Goal: Task Accomplishment & Management: Use online tool/utility

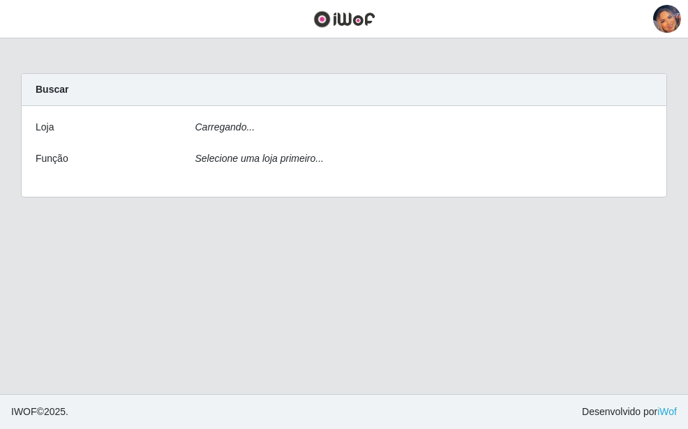
click at [271, 129] on div "Carregando..." at bounding box center [424, 130] width 479 height 20
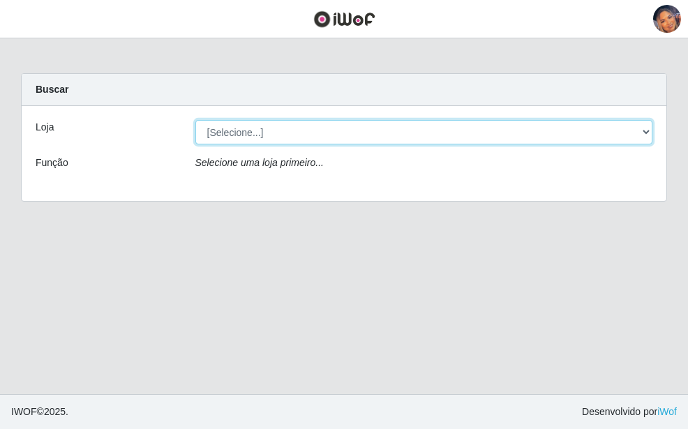
click at [271, 129] on select "[Selecione...] Supermercado Preço Bom" at bounding box center [424, 132] width 458 height 24
select select "169"
click at [195, 120] on select "[Selecione...] Supermercado Preço Bom" at bounding box center [424, 132] width 458 height 24
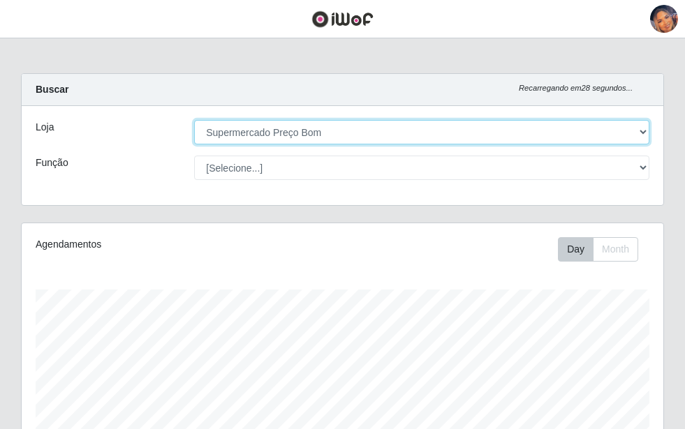
scroll to position [290, 642]
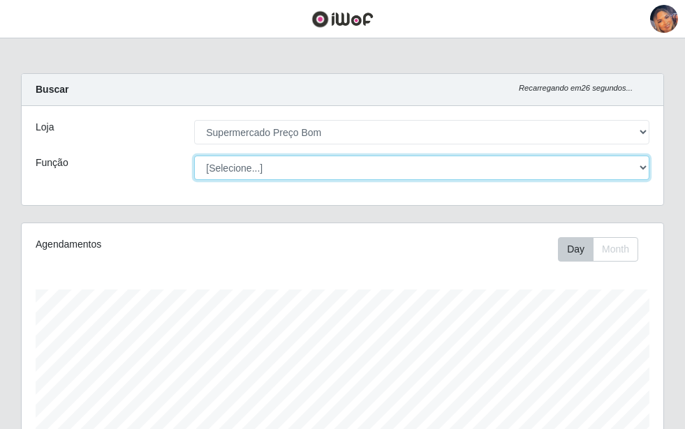
click at [299, 162] on select "[Selecione...] ASG ASG + ASG ++ Balconista Balconista + Balconista ++ Embalador…" at bounding box center [421, 168] width 455 height 24
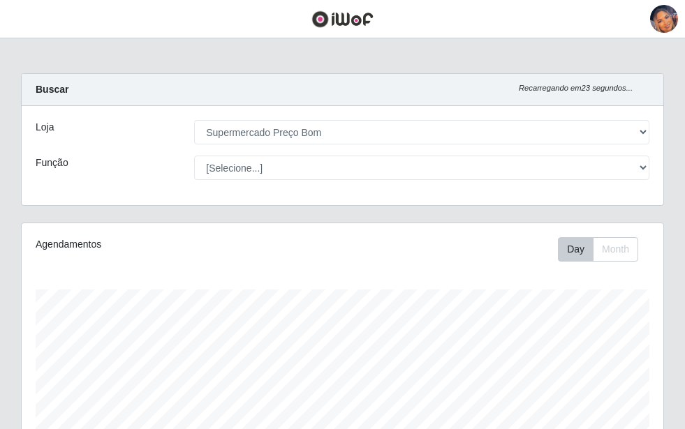
click at [114, 184] on div "Loja [Selecione...] Supermercado Preço Bom Função [Selecione...] ASG ASG + ASG …" at bounding box center [343, 155] width 642 height 99
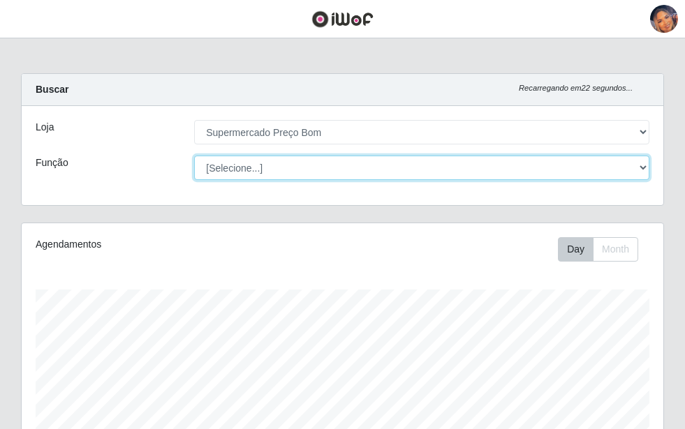
click at [302, 179] on select "[Selecione...] ASG ASG + ASG ++ Balconista Balconista + Balconista ++ Embalador…" at bounding box center [421, 168] width 455 height 24
click at [194, 156] on select "[Selecione...] ASG ASG + ASG ++ Balconista Balconista + Balconista ++ Embalador…" at bounding box center [421, 168] width 455 height 24
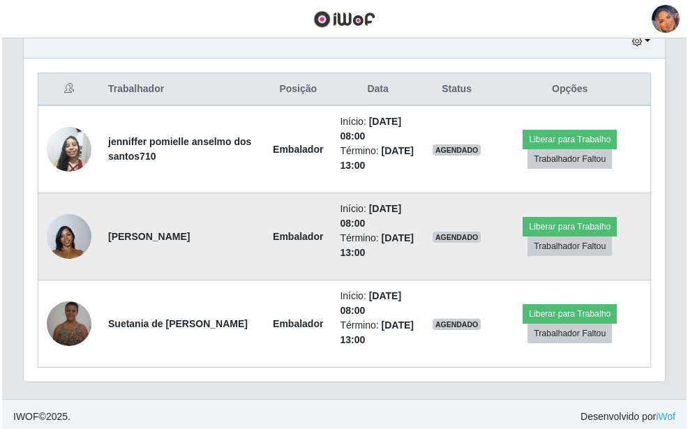
scroll to position [511, 0]
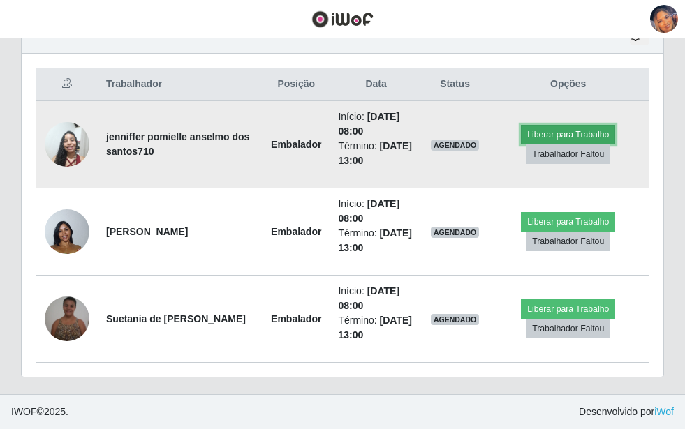
click at [572, 132] on button "Liberar para Trabalho" at bounding box center [568, 135] width 94 height 20
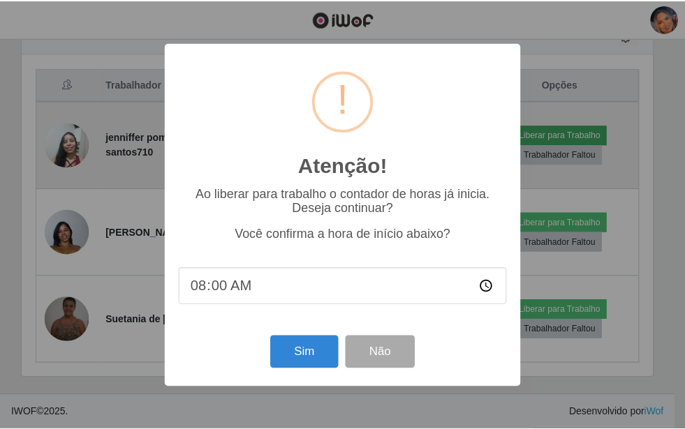
scroll to position [290, 635]
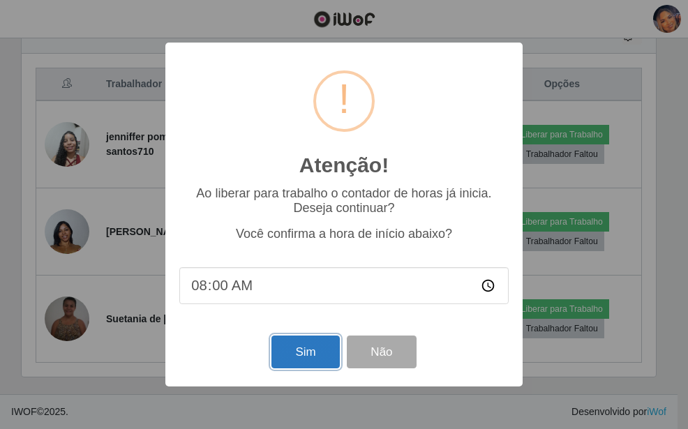
click at [292, 348] on button "Sim" at bounding box center [306, 352] width 68 height 33
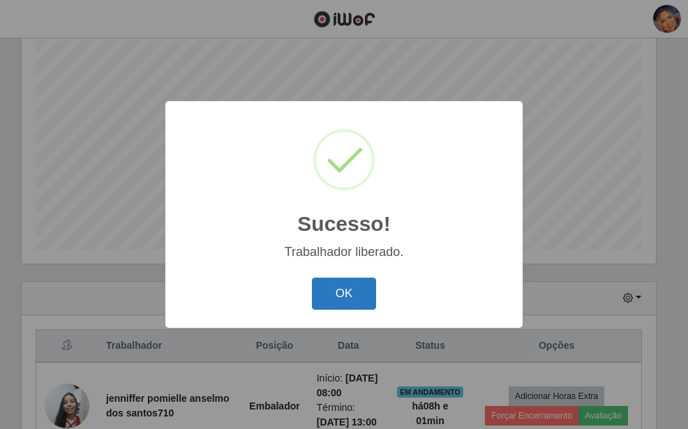
click at [362, 290] on button "OK" at bounding box center [344, 294] width 65 height 33
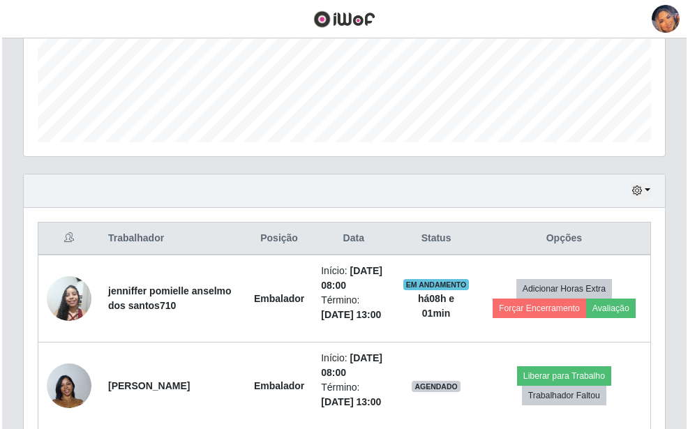
scroll to position [511, 0]
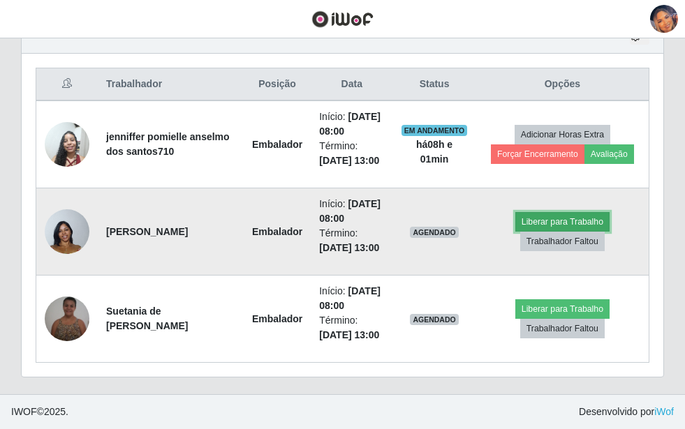
click at [584, 212] on button "Liberar para Trabalho" at bounding box center [562, 222] width 94 height 20
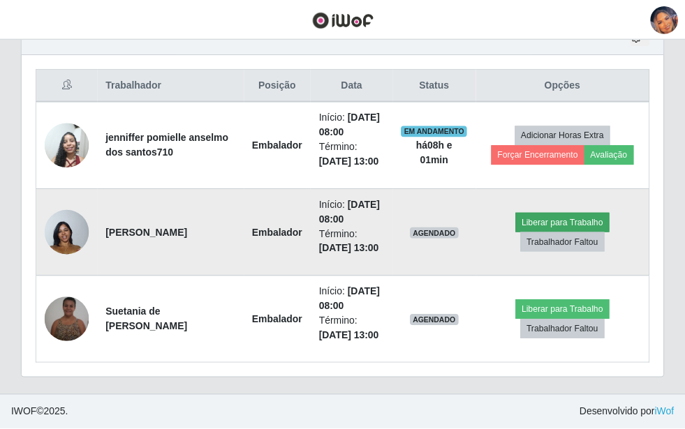
scroll to position [290, 635]
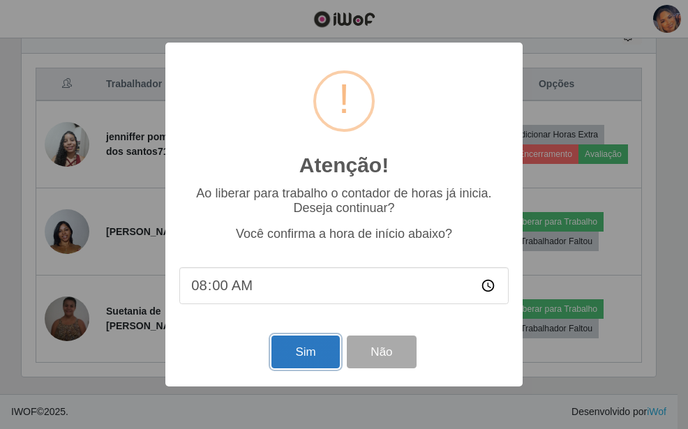
click at [312, 359] on button "Sim" at bounding box center [306, 352] width 68 height 33
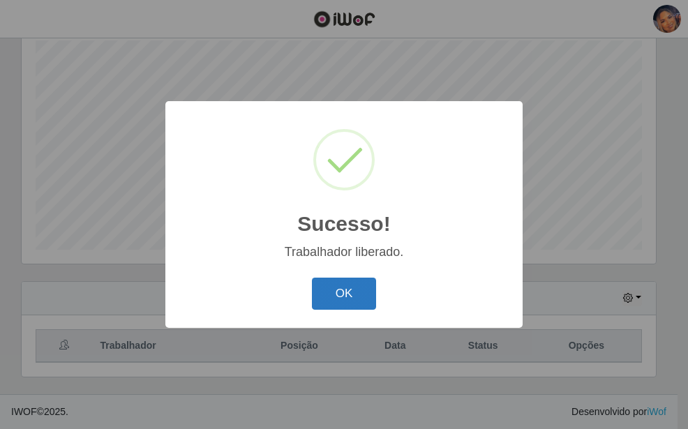
click at [336, 305] on button "OK" at bounding box center [344, 294] width 65 height 33
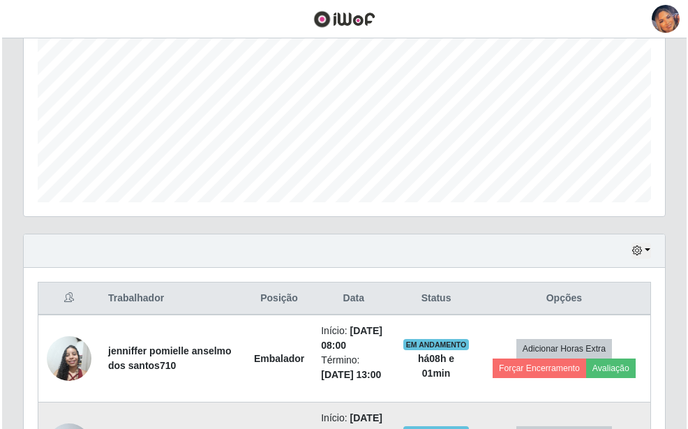
scroll to position [511, 0]
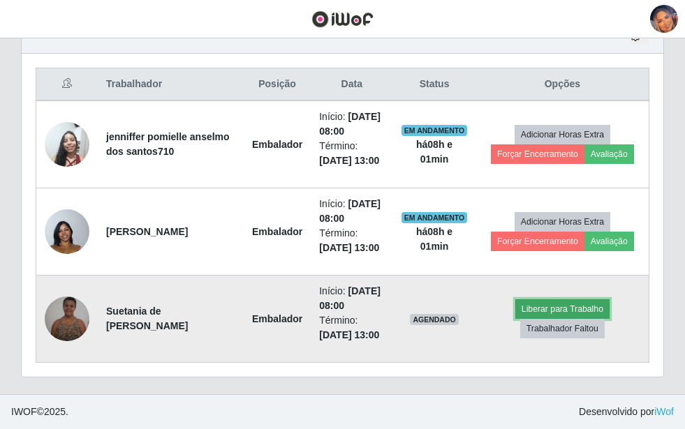
click at [570, 301] on button "Liberar para Trabalho" at bounding box center [562, 309] width 94 height 20
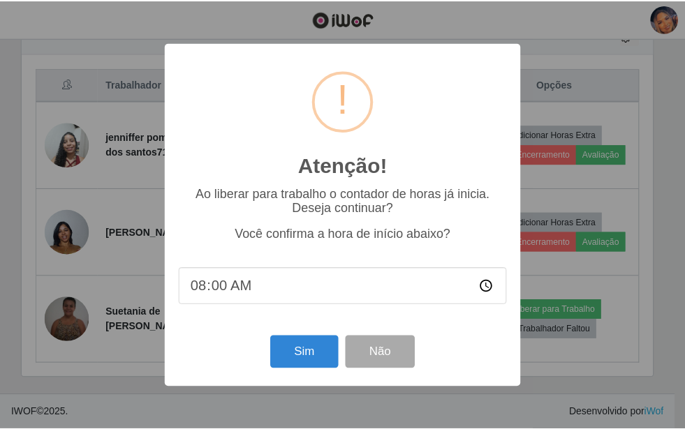
scroll to position [290, 635]
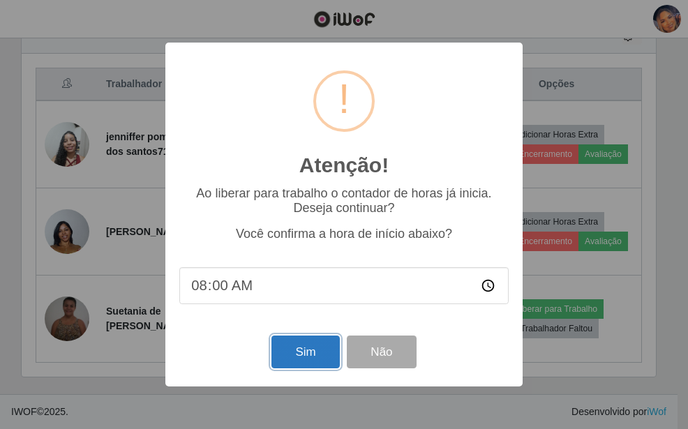
click at [297, 339] on button "Sim" at bounding box center [306, 352] width 68 height 33
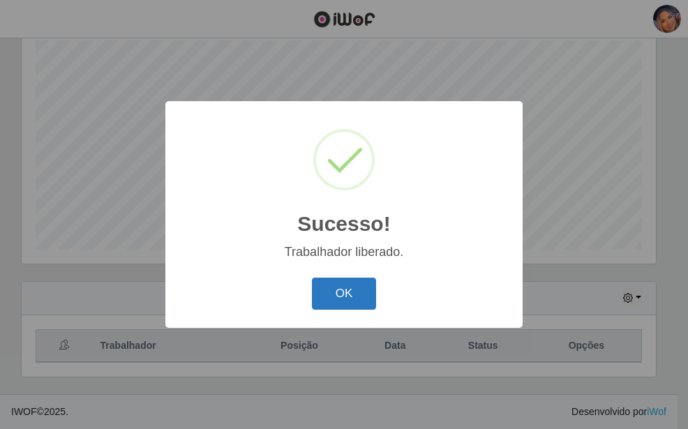
click at [360, 303] on button "OK" at bounding box center [344, 294] width 65 height 33
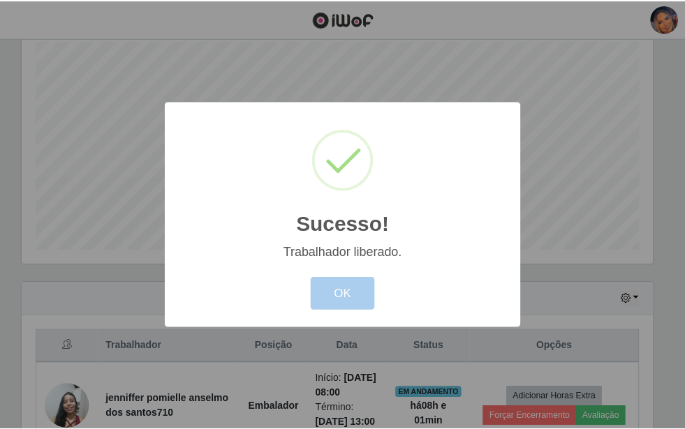
scroll to position [0, 0]
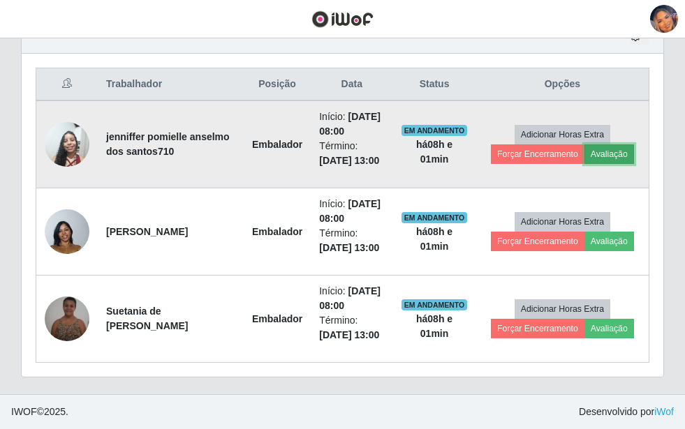
click at [623, 148] on button "Avaliação" at bounding box center [609, 155] width 50 height 20
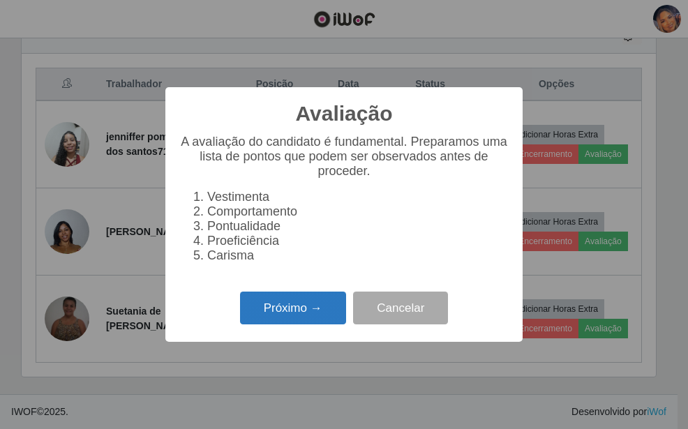
click at [259, 305] on button "Próximo →" at bounding box center [293, 308] width 106 height 33
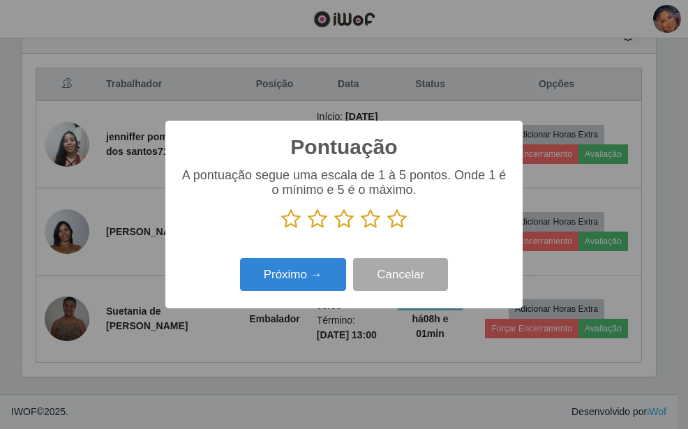
click at [371, 225] on icon at bounding box center [371, 219] width 20 height 21
click at [361, 230] on input "radio" at bounding box center [361, 230] width 0 height 0
click at [398, 219] on icon at bounding box center [397, 219] width 20 height 21
click at [387, 230] on input "radio" at bounding box center [387, 230] width 0 height 0
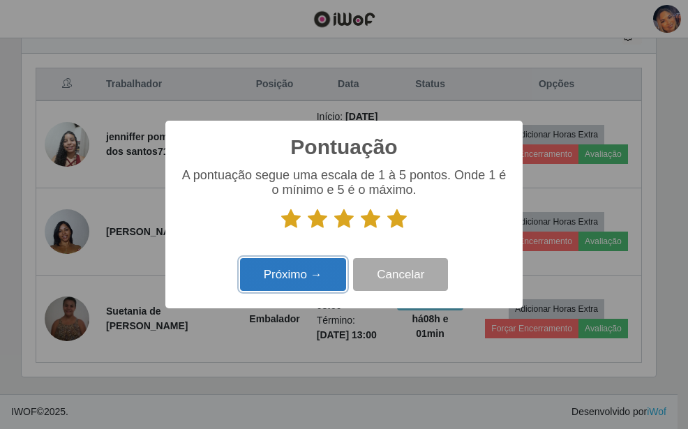
click at [304, 279] on button "Próximo →" at bounding box center [293, 274] width 106 height 33
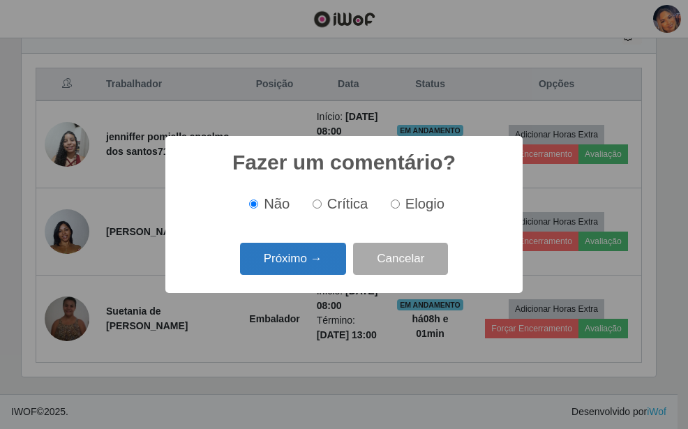
click at [307, 258] on button "Próximo →" at bounding box center [293, 259] width 106 height 33
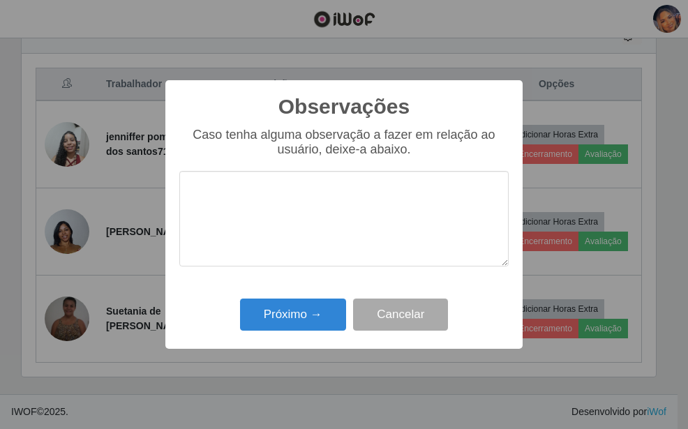
type textarea "k"
type textarea "ok"
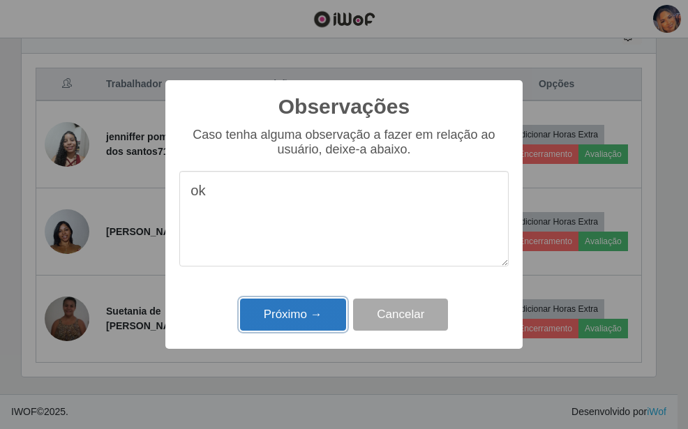
click at [274, 323] on button "Próximo →" at bounding box center [293, 315] width 106 height 33
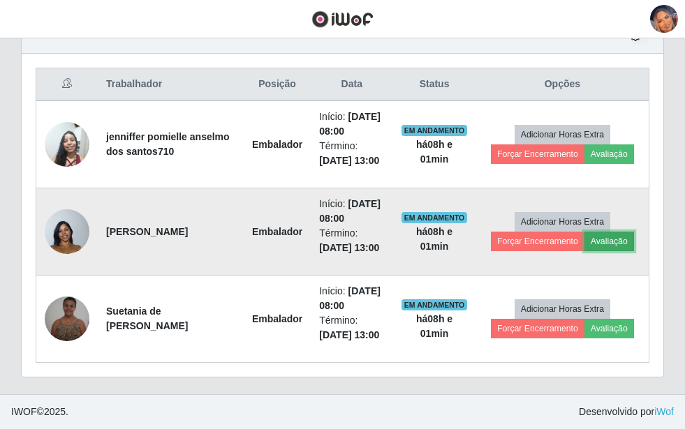
click at [611, 238] on button "Avaliação" at bounding box center [609, 242] width 50 height 20
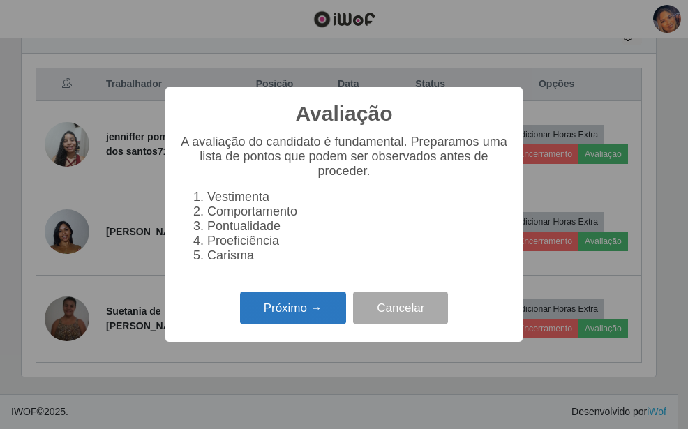
click at [311, 308] on button "Próximo →" at bounding box center [293, 308] width 106 height 33
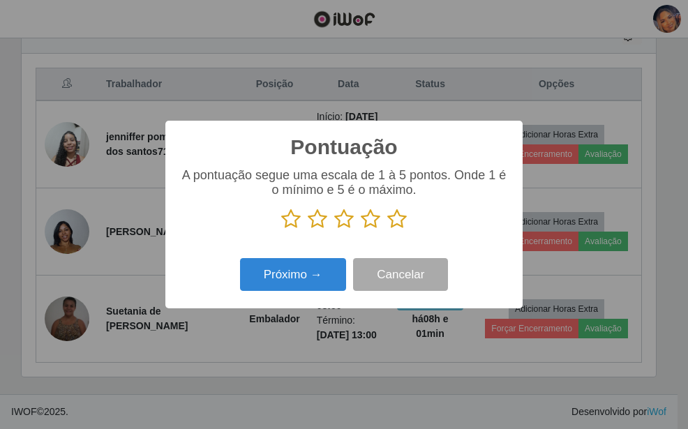
click at [397, 223] on icon at bounding box center [397, 219] width 20 height 21
click at [387, 230] on input "radio" at bounding box center [387, 230] width 0 height 0
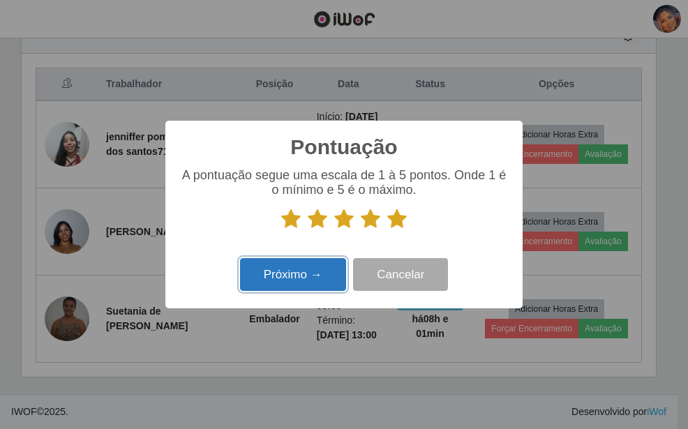
click at [296, 264] on button "Próximo →" at bounding box center [293, 274] width 106 height 33
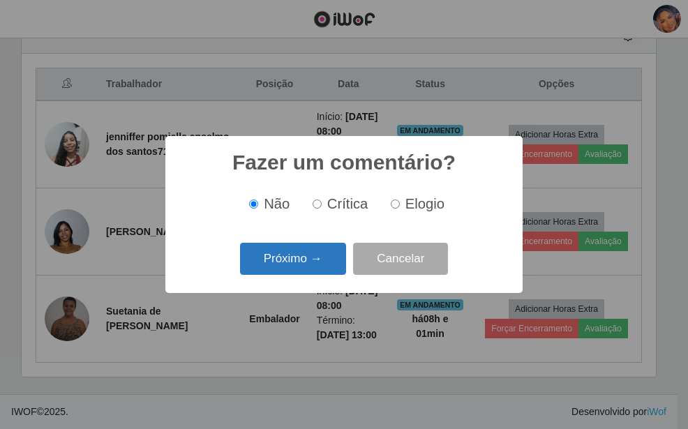
click at [296, 253] on button "Próximo →" at bounding box center [293, 259] width 106 height 33
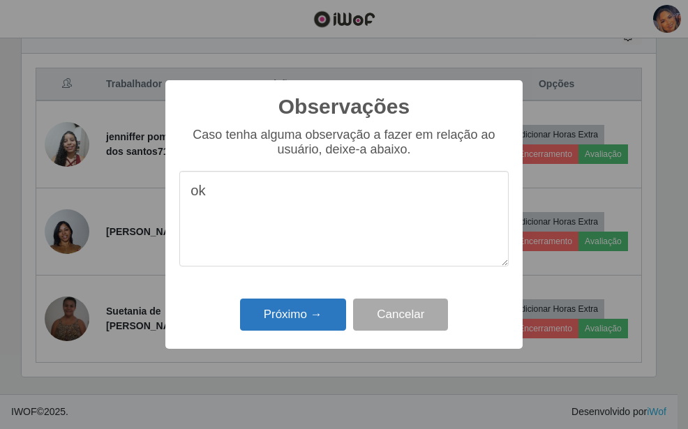
type textarea "ok"
click at [316, 310] on button "Próximo →" at bounding box center [293, 315] width 106 height 33
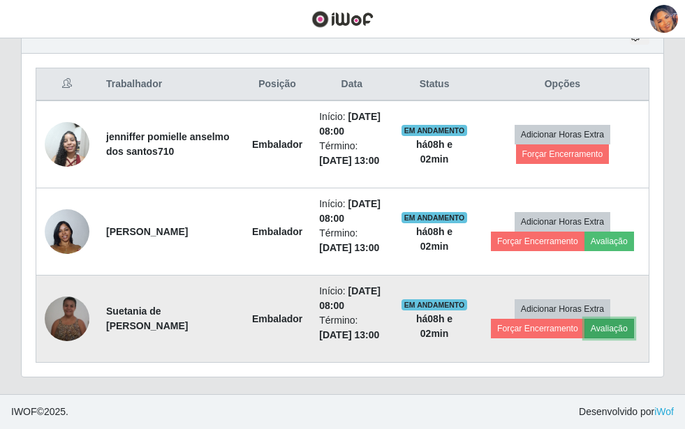
click at [619, 329] on button "Avaliação" at bounding box center [609, 329] width 50 height 20
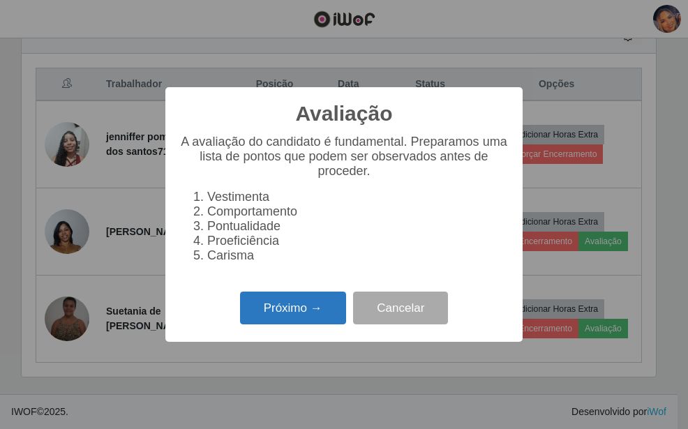
click at [274, 316] on button "Próximo →" at bounding box center [293, 308] width 106 height 33
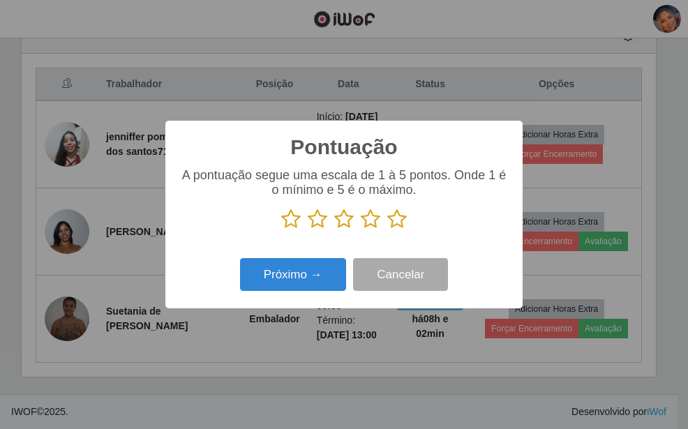
click at [401, 218] on icon at bounding box center [397, 219] width 20 height 21
click at [387, 230] on input "radio" at bounding box center [387, 230] width 0 height 0
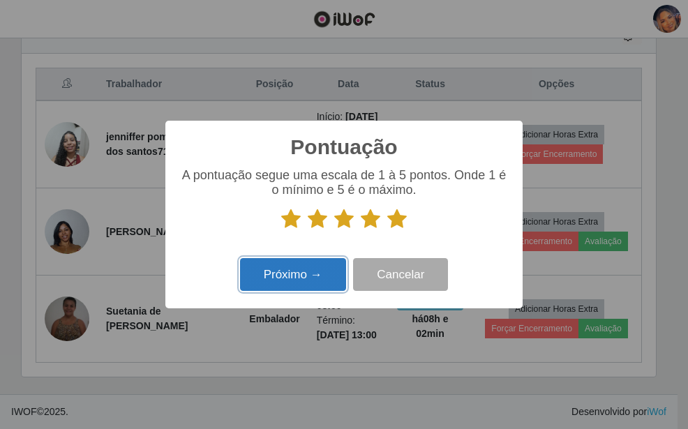
click at [299, 270] on button "Próximo →" at bounding box center [293, 274] width 106 height 33
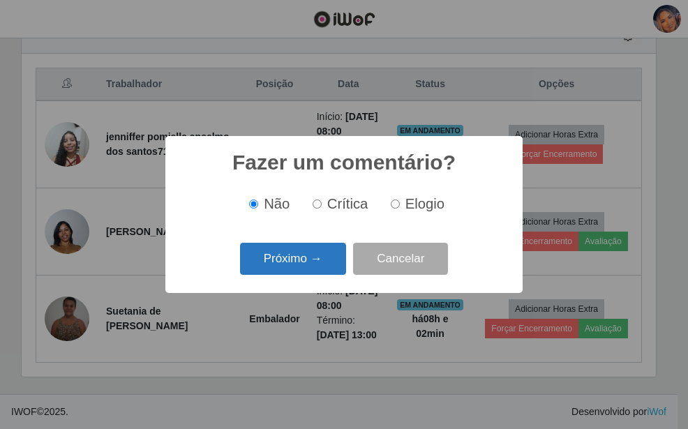
click at [312, 256] on button "Próximo →" at bounding box center [293, 259] width 106 height 33
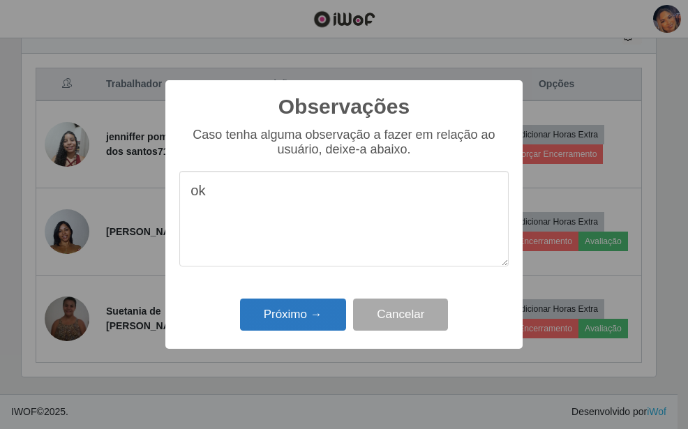
type textarea "ok"
click at [309, 305] on button "Próximo →" at bounding box center [293, 315] width 106 height 33
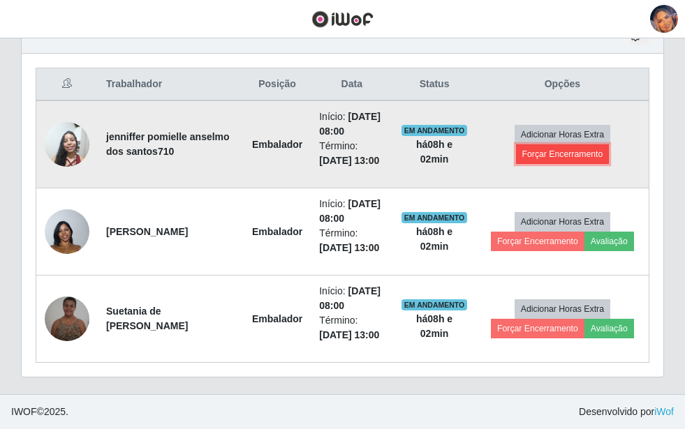
click at [581, 154] on button "Forçar Encerramento" at bounding box center [563, 155] width 94 height 20
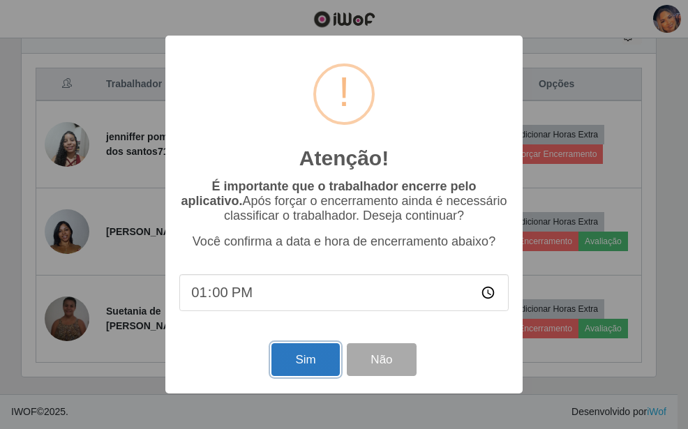
click at [293, 368] on button "Sim" at bounding box center [306, 359] width 68 height 33
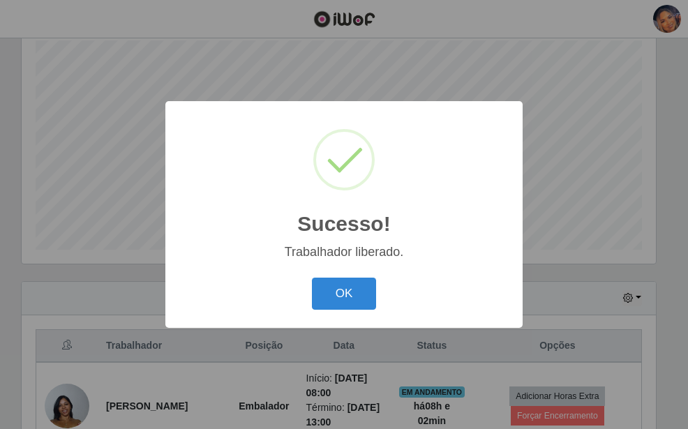
drag, startPoint x: 341, startPoint y: 284, endPoint x: 455, endPoint y: 224, distance: 128.7
click at [355, 276] on div "OK Cancel" at bounding box center [344, 294] width 330 height 40
click at [355, 293] on button "OK" at bounding box center [344, 294] width 65 height 33
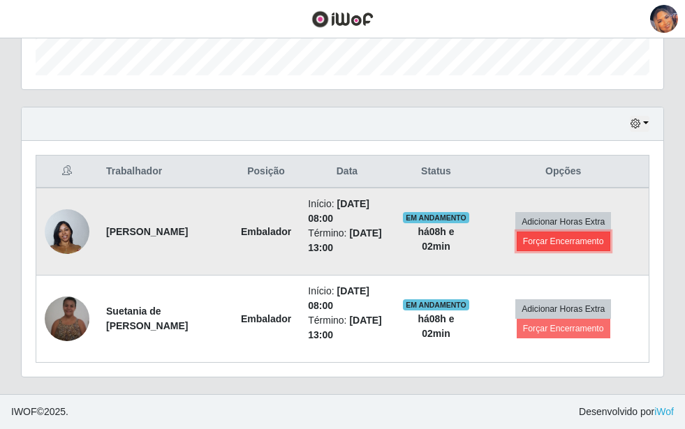
click at [552, 242] on button "Forçar Encerramento" at bounding box center [564, 242] width 94 height 20
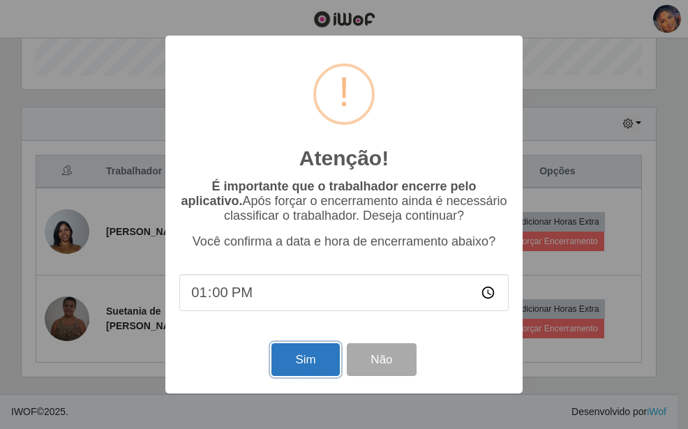
click at [304, 357] on button "Sim" at bounding box center [306, 359] width 68 height 33
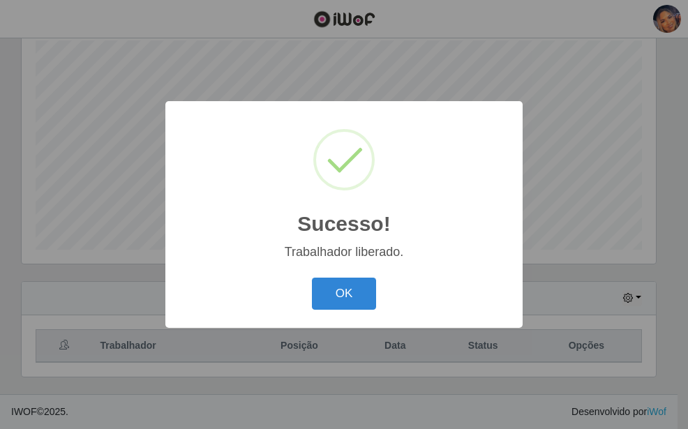
click at [311, 293] on div "OK Cancel" at bounding box center [344, 294] width 330 height 40
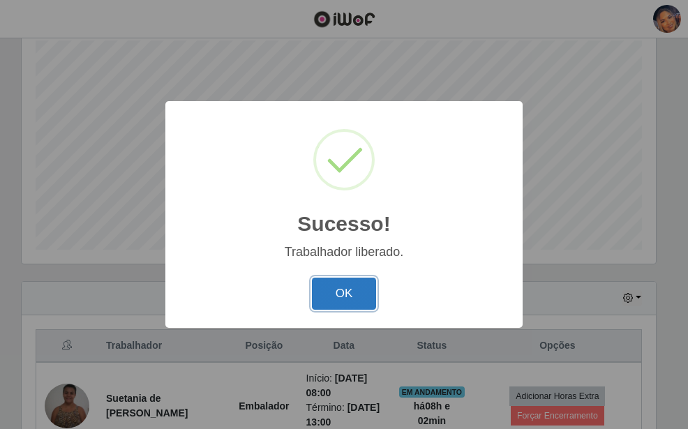
click at [332, 292] on button "OK" at bounding box center [344, 294] width 65 height 33
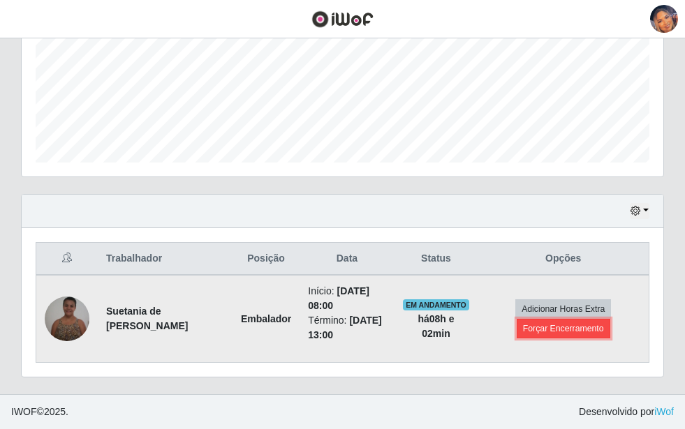
click at [554, 332] on button "Forçar Encerramento" at bounding box center [564, 329] width 94 height 20
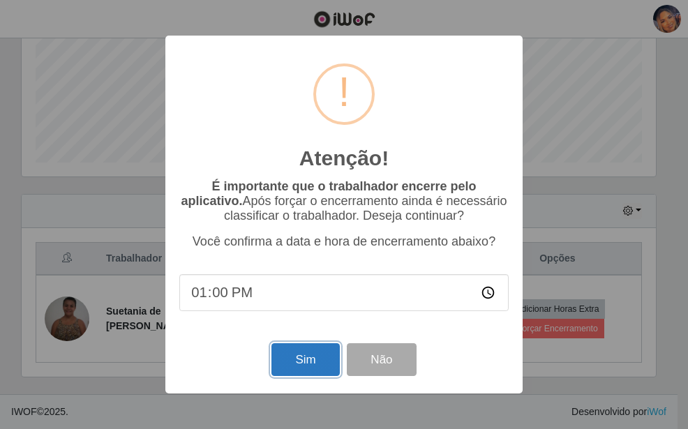
click at [327, 359] on button "Sim" at bounding box center [306, 359] width 68 height 33
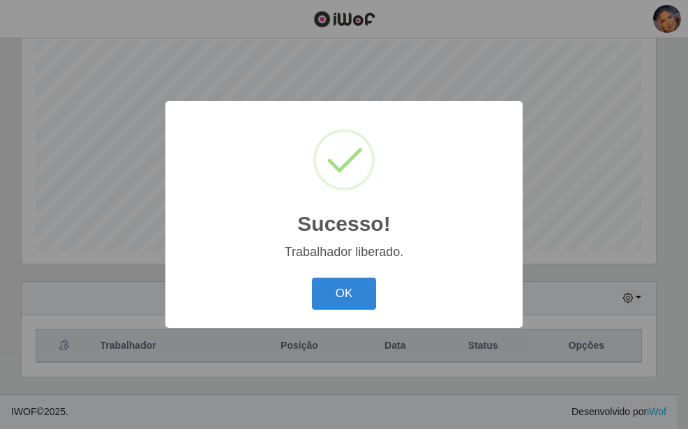
drag, startPoint x: 364, startPoint y: 295, endPoint x: 365, endPoint y: 287, distance: 7.7
click at [364, 295] on button "OK" at bounding box center [344, 294] width 65 height 33
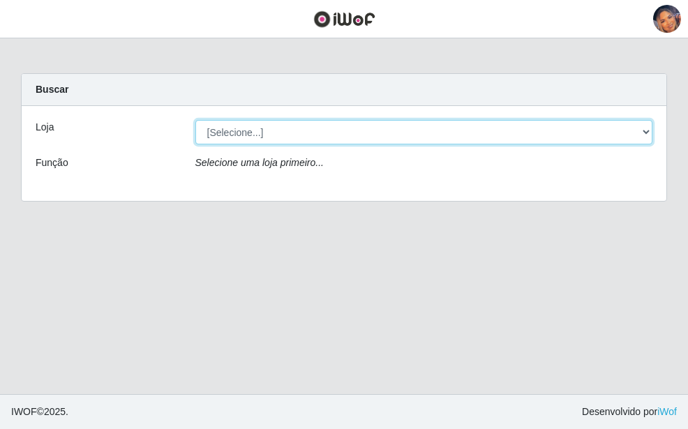
click at [269, 140] on select "[Selecione...] Supermercado Preço Bom" at bounding box center [424, 132] width 458 height 24
select select "169"
click at [195, 120] on select "[Selecione...] Supermercado Preço Bom" at bounding box center [424, 132] width 458 height 24
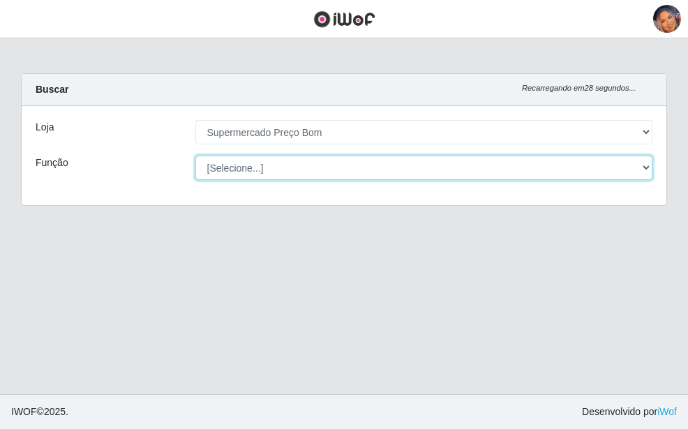
click at [269, 177] on select "[Selecione...] ASG ASG + ASG ++ Balconista Balconista + Balconista ++ Embalador…" at bounding box center [424, 168] width 458 height 24
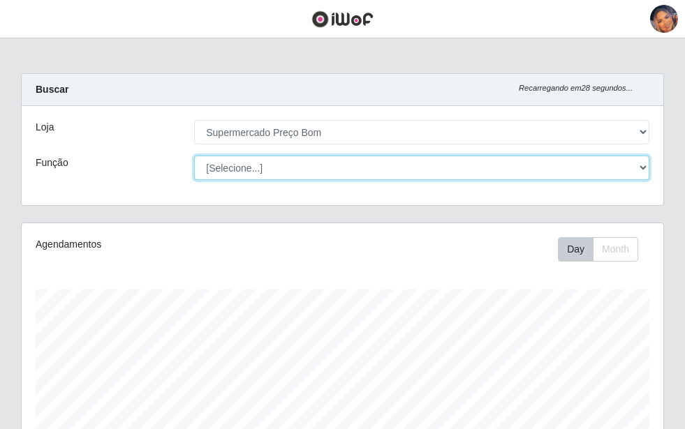
scroll to position [290, 642]
drag, startPoint x: 267, startPoint y: 172, endPoint x: 263, endPoint y: 182, distance: 10.0
click at [267, 172] on select "[Selecione...] ASG ASG + ASG ++ Balconista Balconista + Balconista ++ Embalador…" at bounding box center [421, 168] width 455 height 24
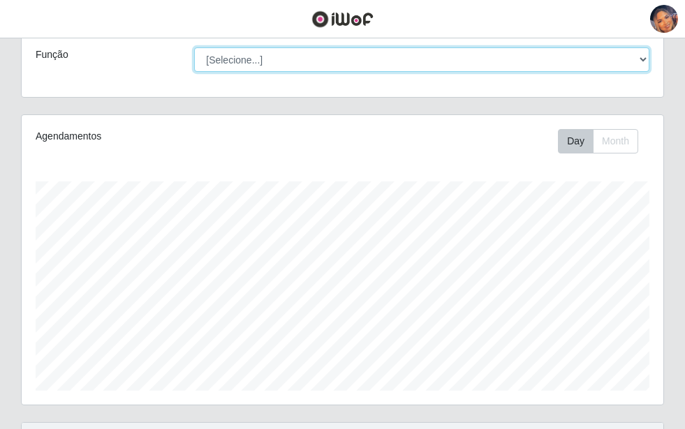
scroll to position [249, 0]
